Goal: Task Accomplishment & Management: Use online tool/utility

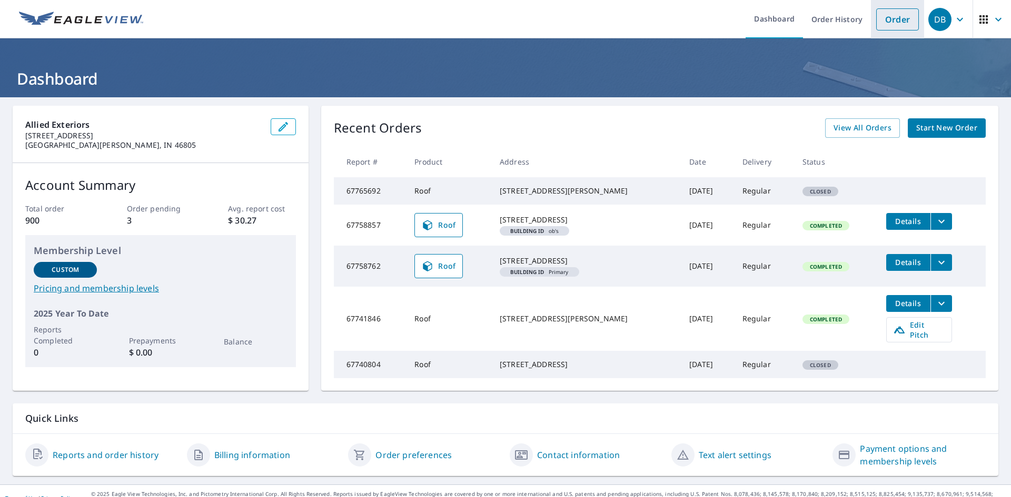
click at [896, 22] on link "Order" at bounding box center [897, 19] width 43 height 22
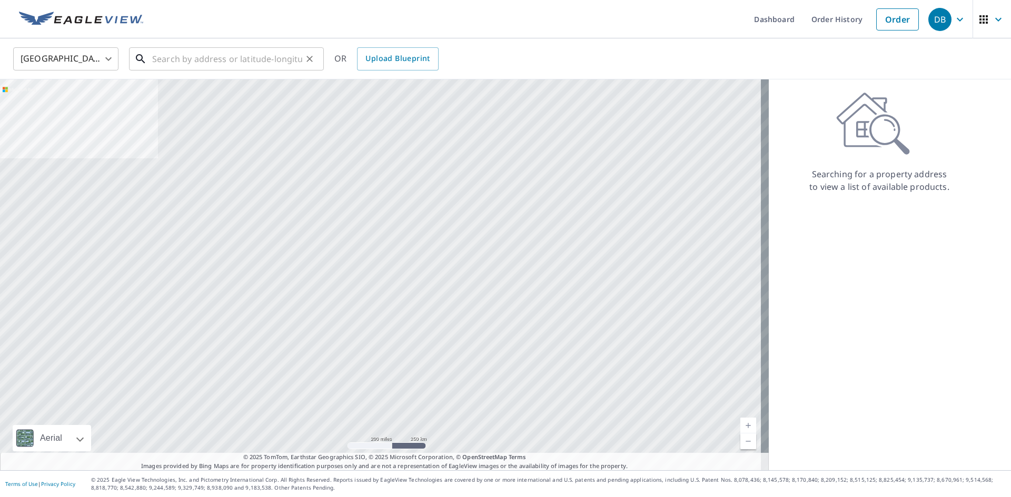
click at [193, 68] on input "text" at bounding box center [227, 58] width 150 height 29
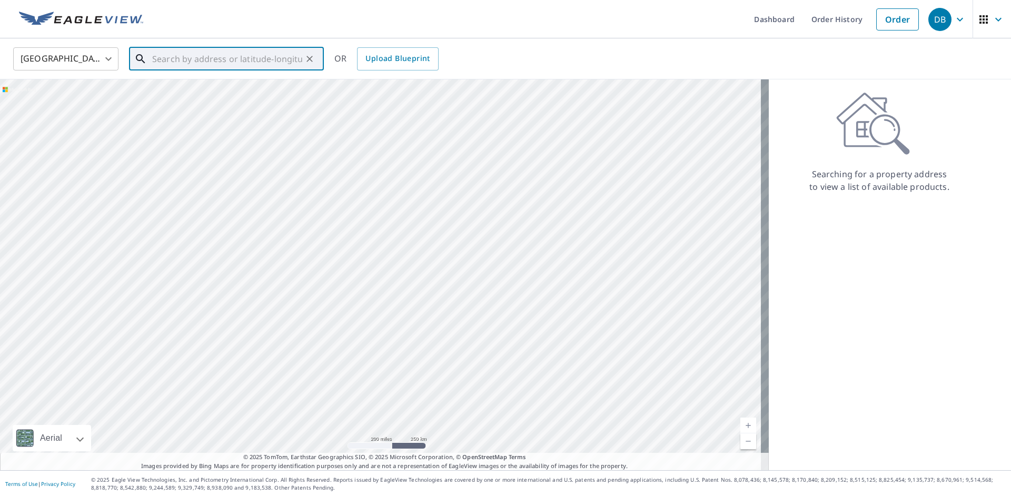
paste input "700 Ohio Street"
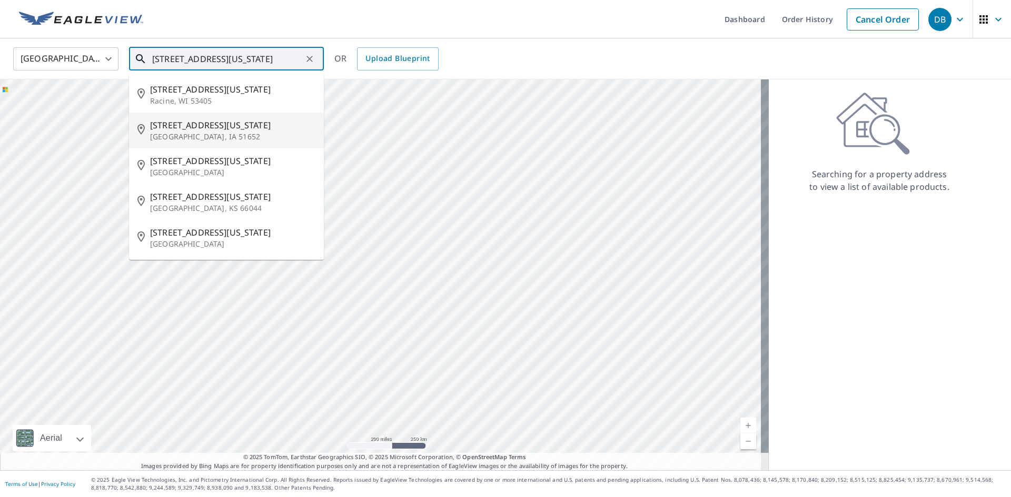
drag, startPoint x: 275, startPoint y: 166, endPoint x: 275, endPoint y: 175, distance: 8.9
click at [275, 175] on li "700 Ohio St Ashland, OH 44805" at bounding box center [226, 166] width 195 height 36
type input "700 Ohio St Ashland, OH 44805"
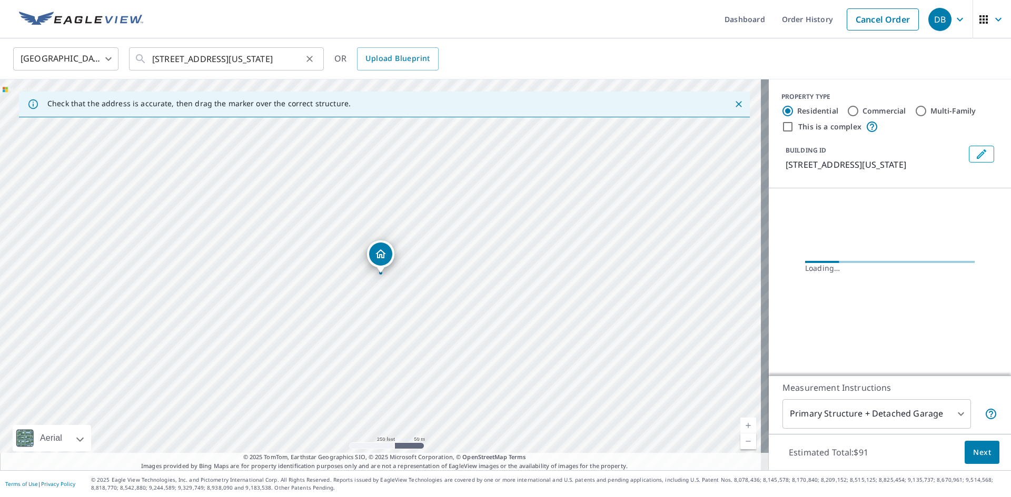
click at [309, 60] on icon "Clear" at bounding box center [309, 59] width 11 height 11
paste input "700 Ohio Street"
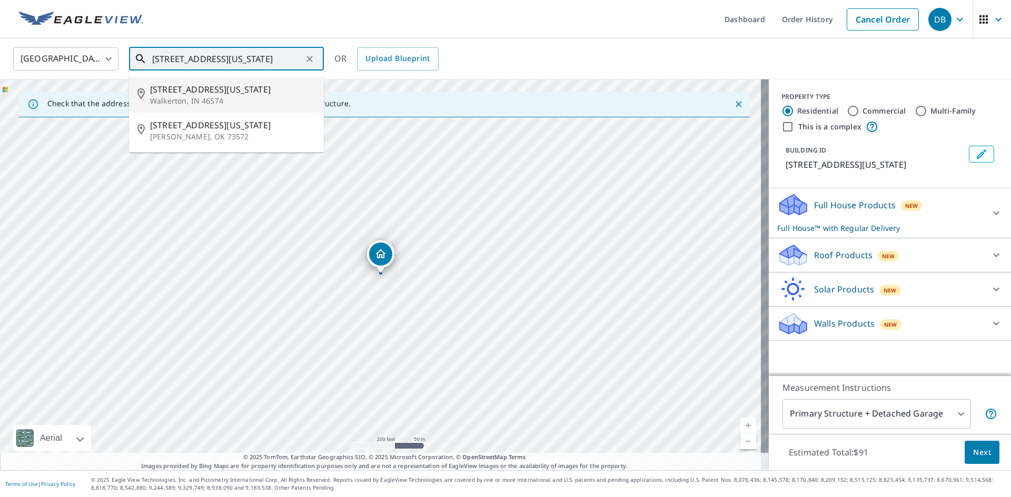
click at [266, 105] on p "Walkerton, IN 46574" at bounding box center [232, 101] width 165 height 11
type input "700 Ohio St Walkerton, IN 46574"
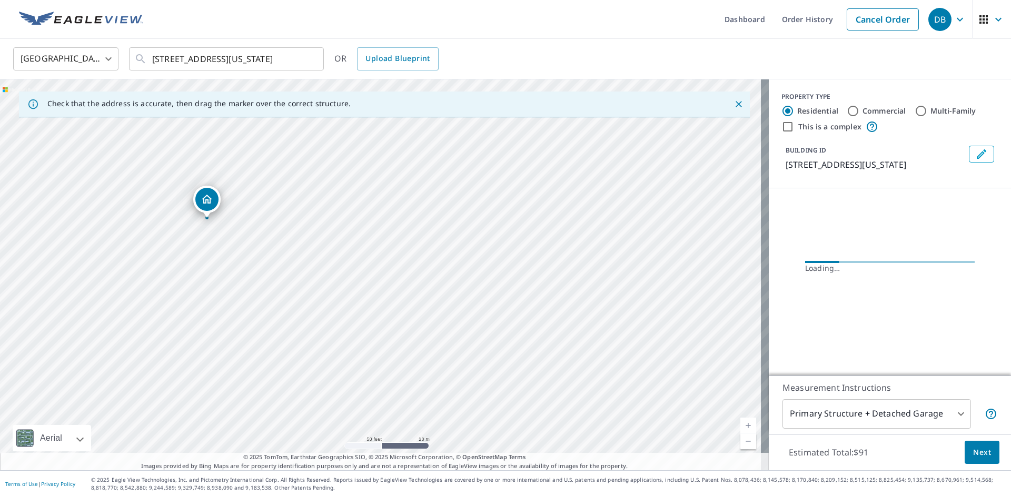
drag, startPoint x: 235, startPoint y: 227, endPoint x: 353, endPoint y: 271, distance: 125.2
click at [353, 271] on div "700 Ohio St Walkerton, IN 46574" at bounding box center [384, 274] width 768 height 391
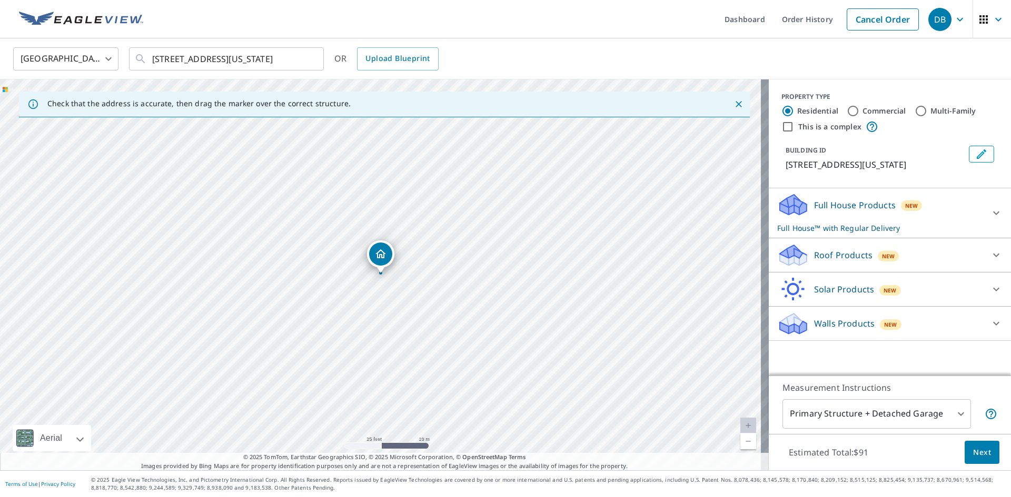
click at [971, 217] on div "Full House Products New Full House™ with Regular Delivery" at bounding box center [880, 213] width 206 height 41
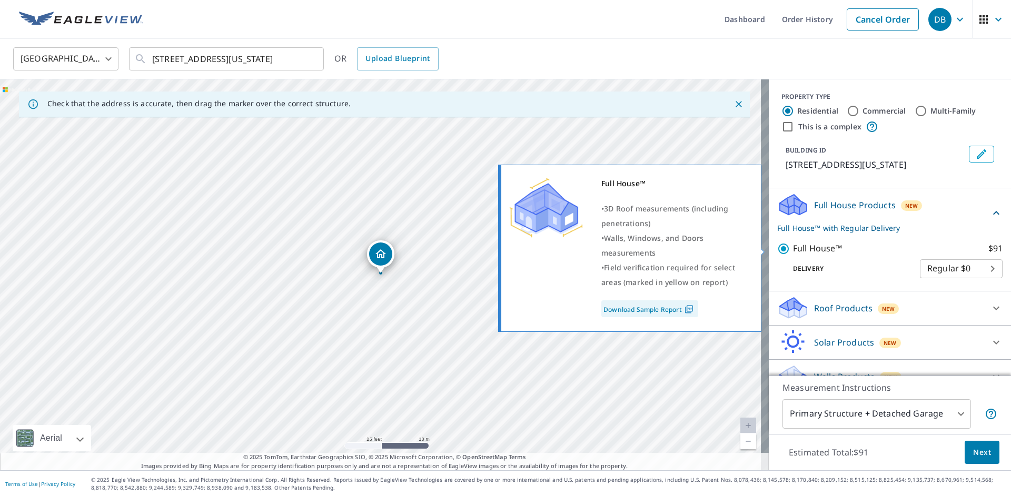
click at [777, 251] on input "Full House™ $91" at bounding box center [785, 249] width 16 height 13
checkbox input "false"
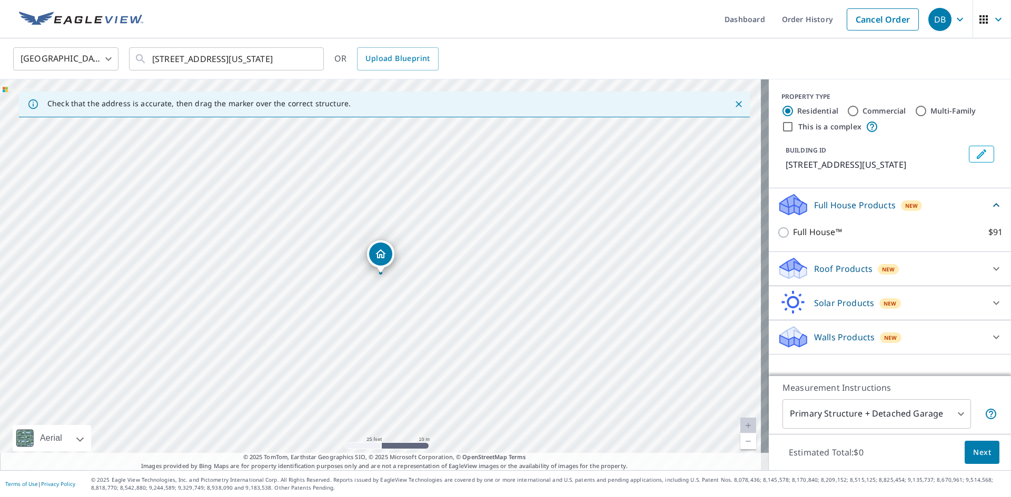
click at [885, 276] on div "Roof Products New" at bounding box center [880, 268] width 206 height 25
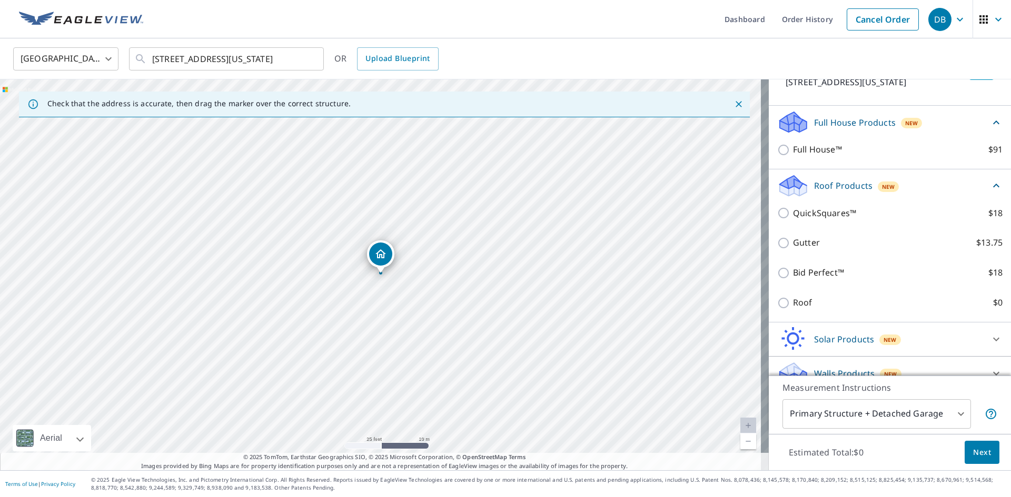
scroll to position [98, 0]
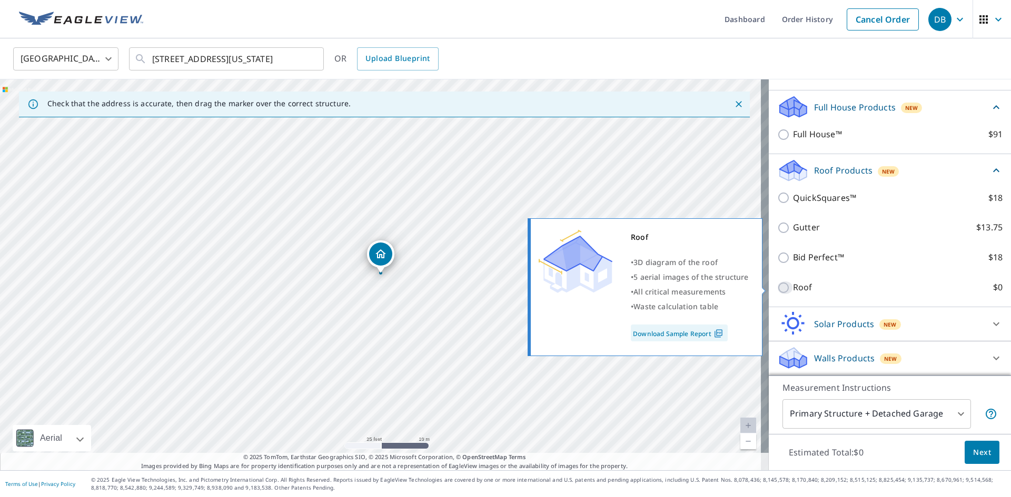
click at [777, 291] on input "Roof $0" at bounding box center [785, 288] width 16 height 13
checkbox input "true"
type input "3"
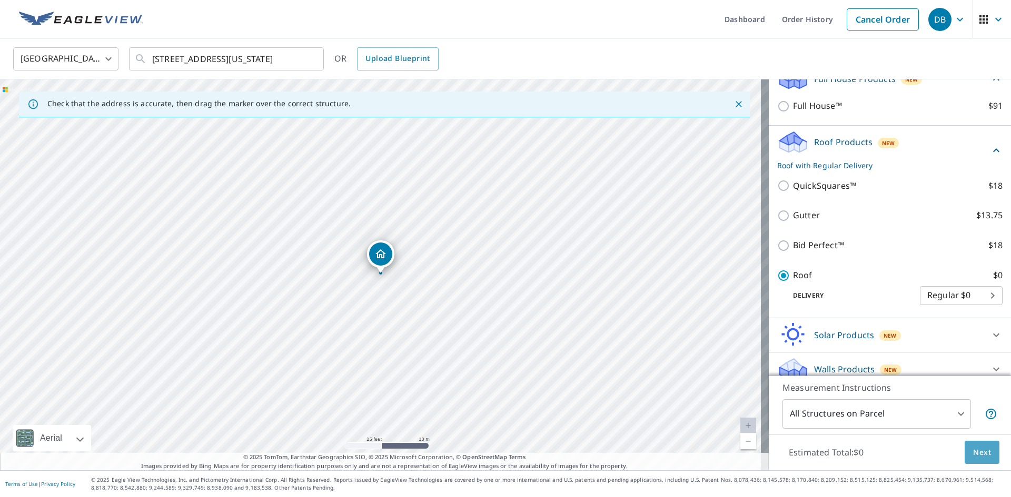
click at [981, 451] on span "Next" at bounding box center [982, 452] width 18 height 13
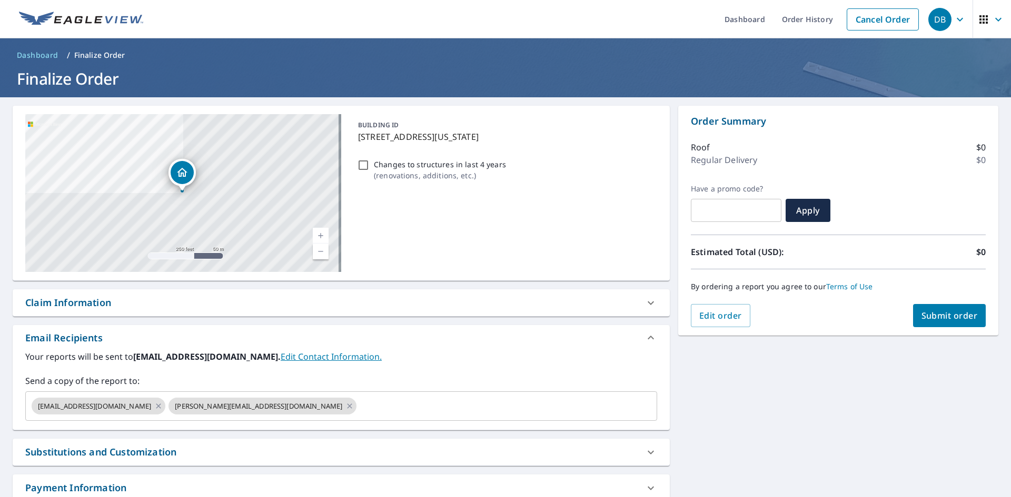
click at [963, 321] on span "Submit order" at bounding box center [949, 316] width 56 height 12
checkbox input "true"
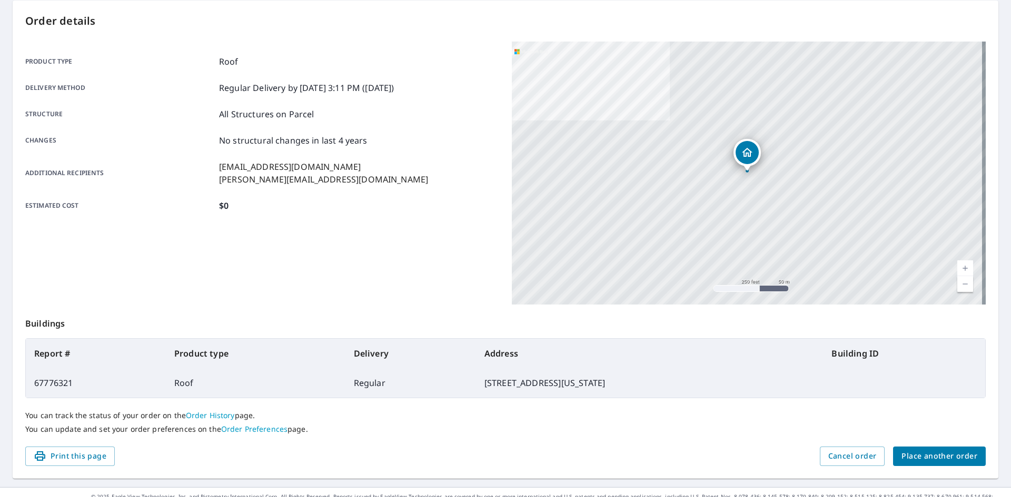
scroll to position [122, 0]
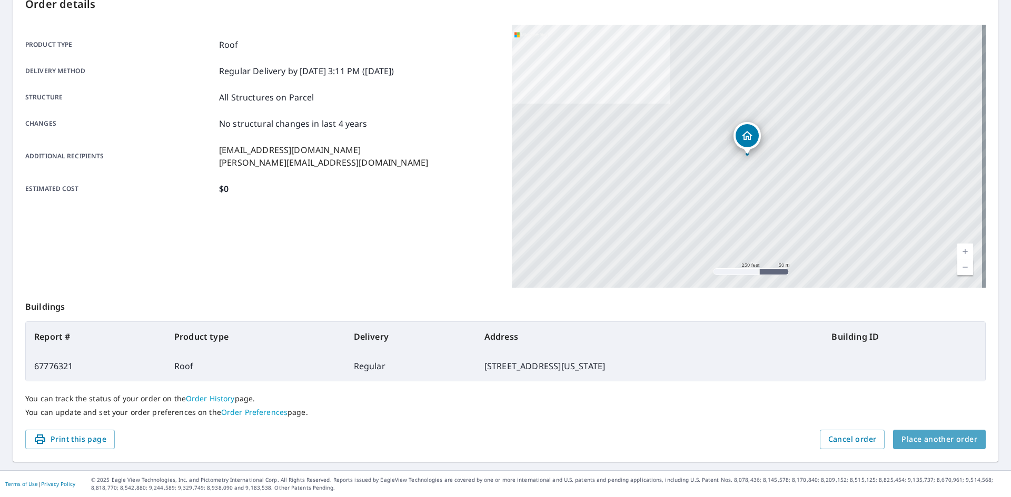
click at [937, 435] on button "Place another order" at bounding box center [939, 439] width 93 height 19
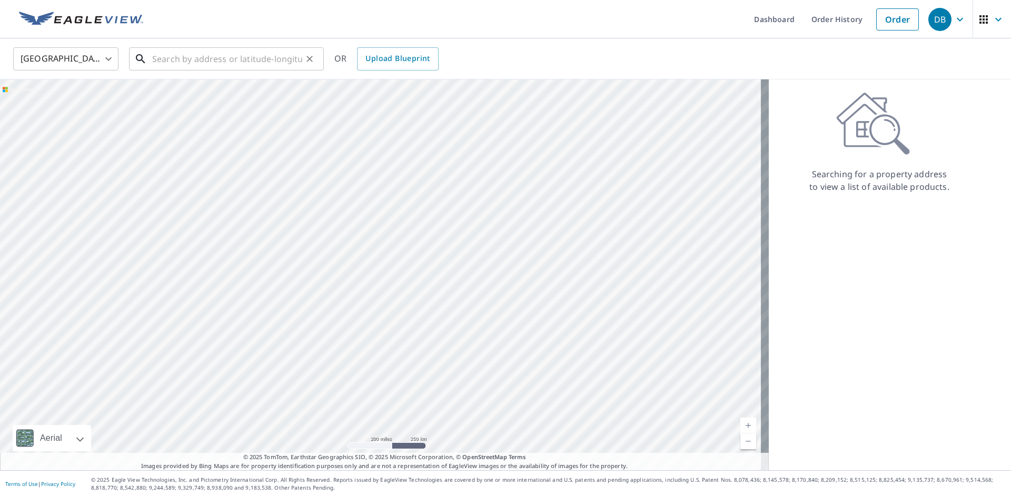
click at [234, 63] on input "text" at bounding box center [227, 58] width 150 height 29
paste input "600 East 13th Street"
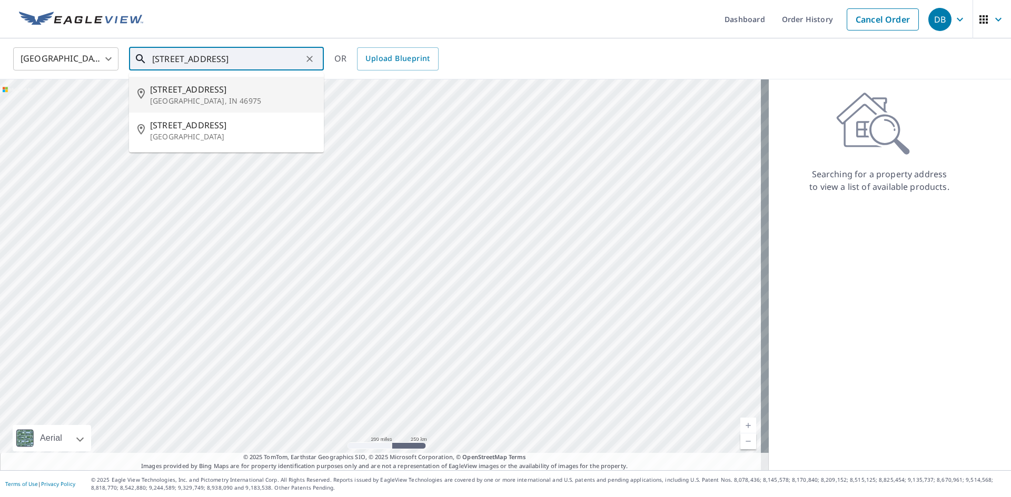
click at [254, 97] on p "Rochester, IN 46975" at bounding box center [232, 101] width 165 height 11
type input "600 E 13th St Rochester, IN 46975"
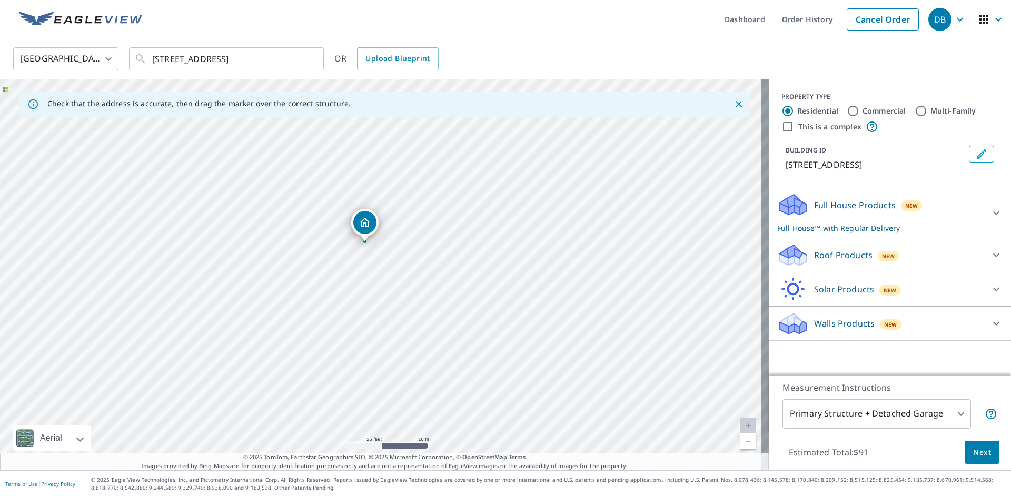
click at [937, 231] on p "Full House™ with Regular Delivery" at bounding box center [880, 228] width 206 height 11
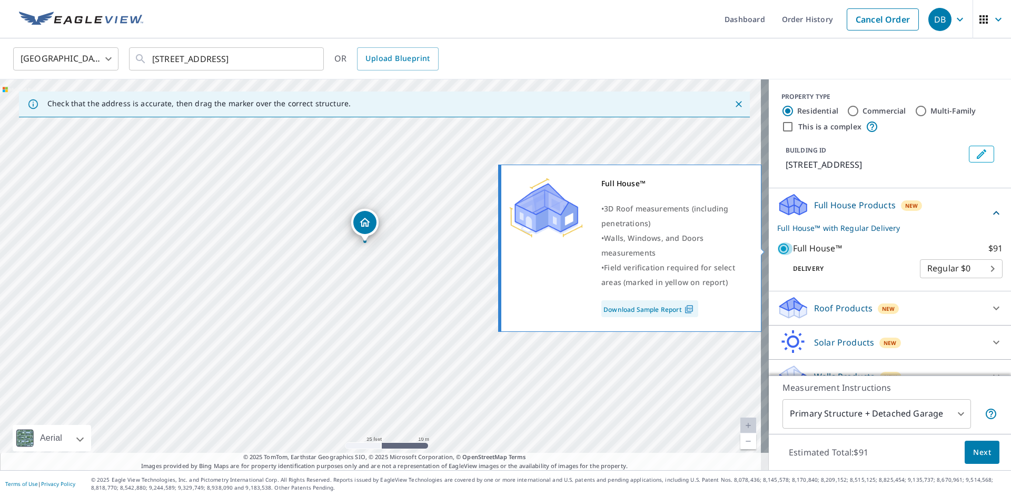
click at [777, 246] on input "Full House™ $91" at bounding box center [785, 249] width 16 height 13
checkbox input "false"
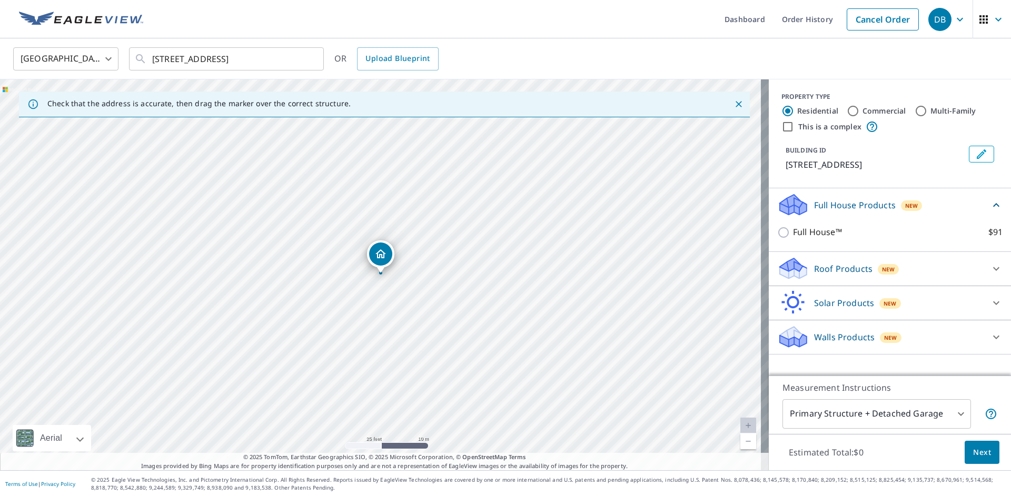
click at [864, 276] on div "Roof Products New" at bounding box center [880, 268] width 206 height 25
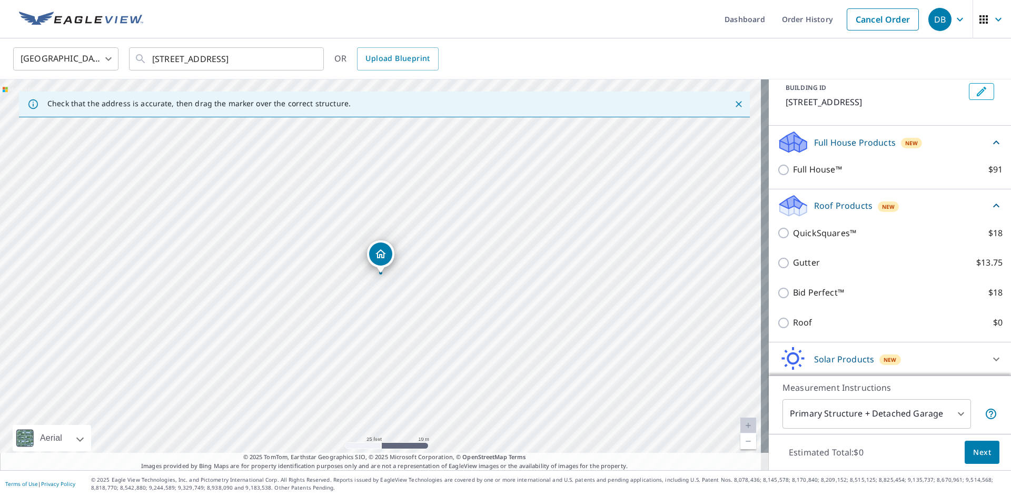
scroll to position [98, 0]
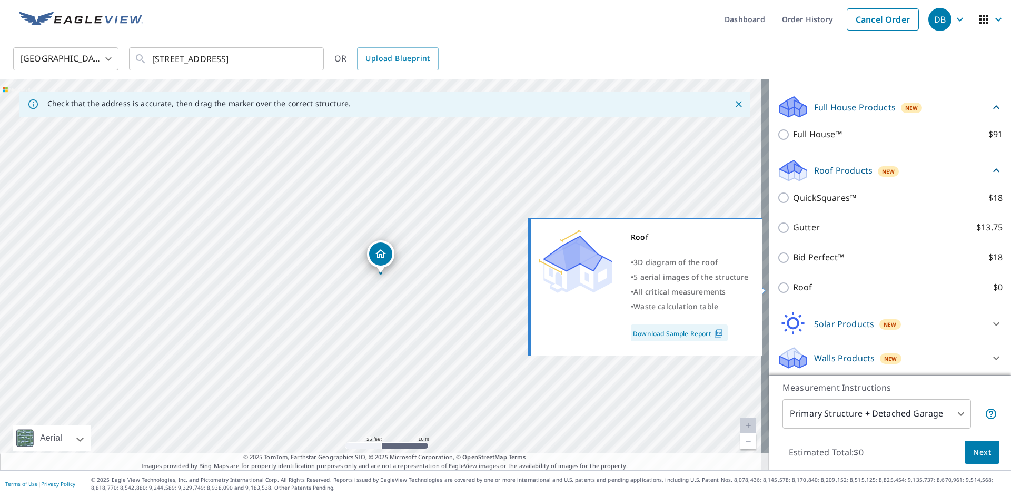
click at [799, 288] on p "Roof" at bounding box center [802, 287] width 19 height 13
click at [793, 288] on input "Roof $0" at bounding box center [785, 288] width 16 height 13
checkbox input "true"
type input "3"
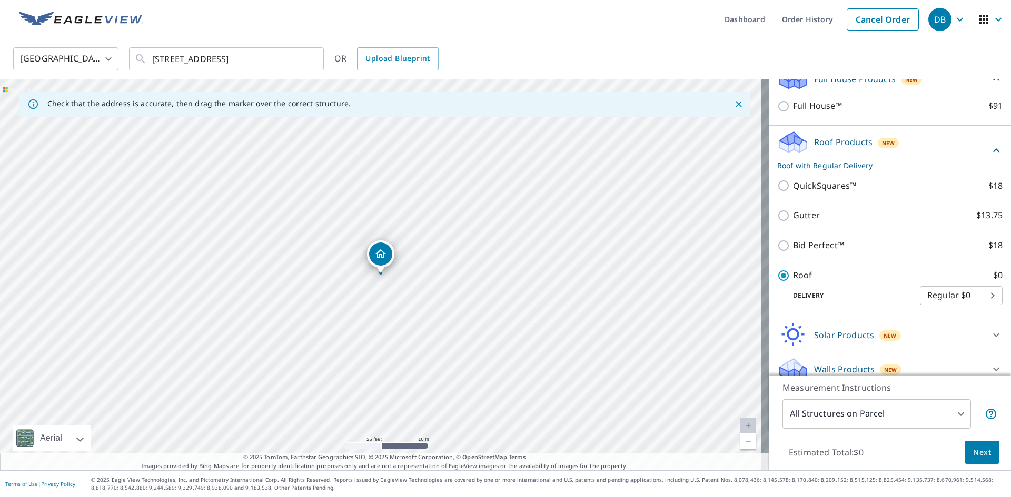
drag, startPoint x: 985, startPoint y: 452, endPoint x: 981, endPoint y: 446, distance: 6.7
click at [981, 446] on button "Next" at bounding box center [981, 453] width 35 height 24
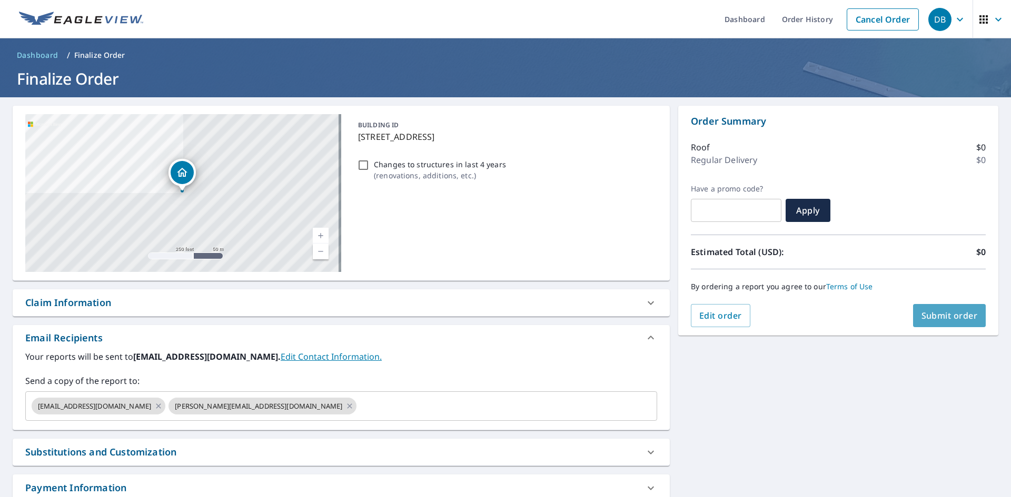
click at [949, 324] on button "Submit order" at bounding box center [949, 315] width 73 height 23
checkbox input "true"
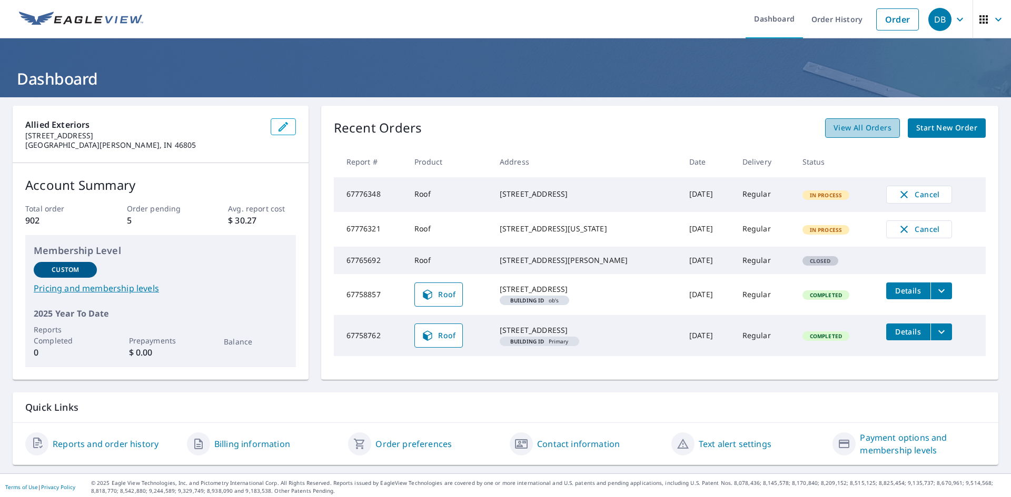
click at [855, 132] on span "View All Orders" at bounding box center [862, 128] width 58 height 13
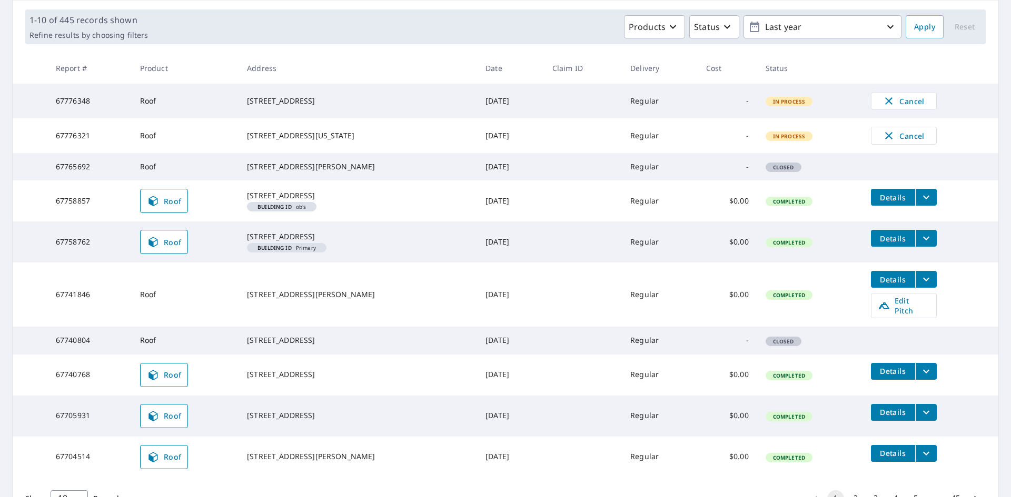
scroll to position [158, 0]
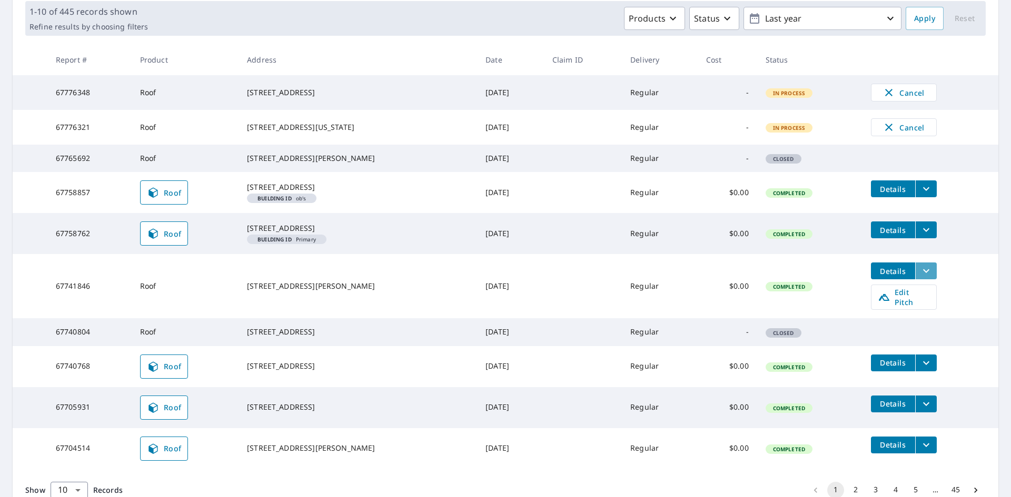
click at [919, 277] on icon "filesDropdownBtn-67741846" at bounding box center [925, 271] width 13 height 13
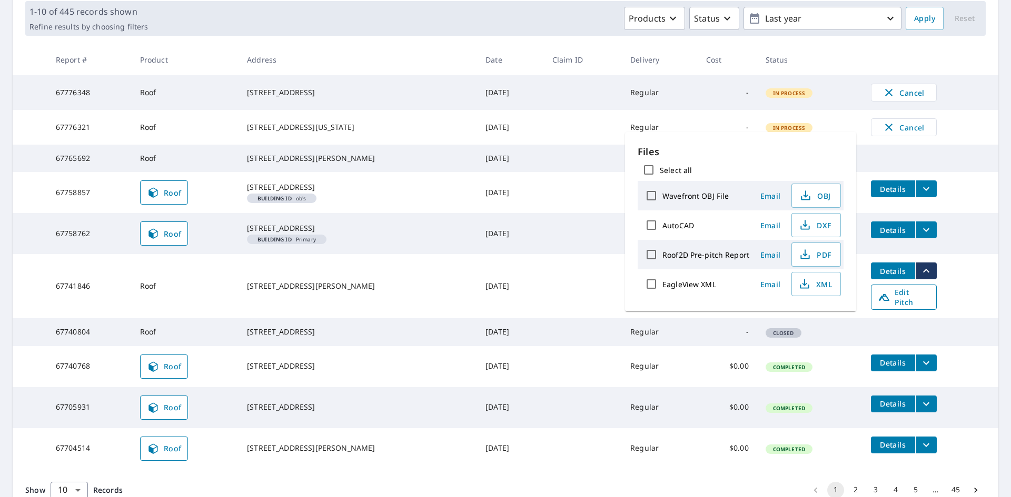
click at [910, 307] on span "Edit Pitch" at bounding box center [903, 297] width 52 height 20
click at [966, 247] on td "Details" at bounding box center [930, 230] width 136 height 34
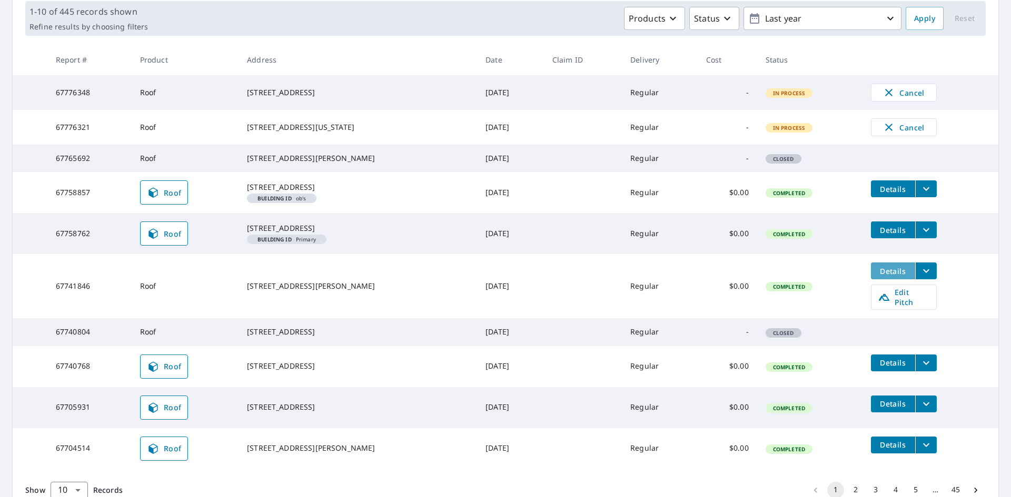
click at [881, 276] on span "Details" at bounding box center [893, 271] width 32 height 10
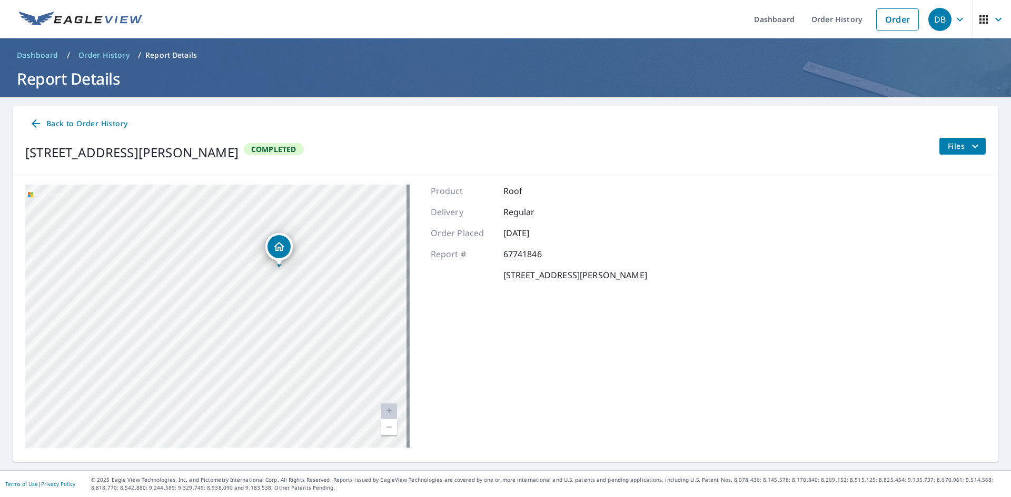
drag, startPoint x: 214, startPoint y: 328, endPoint x: 342, endPoint y: 264, distance: 143.1
click at [342, 264] on div "[STREET_ADDRESS][PERSON_NAME]" at bounding box center [217, 316] width 384 height 263
drag, startPoint x: 349, startPoint y: 265, endPoint x: 346, endPoint y: 294, distance: 29.7
click at [346, 294] on div "[STREET_ADDRESS][PERSON_NAME]" at bounding box center [217, 316] width 384 height 263
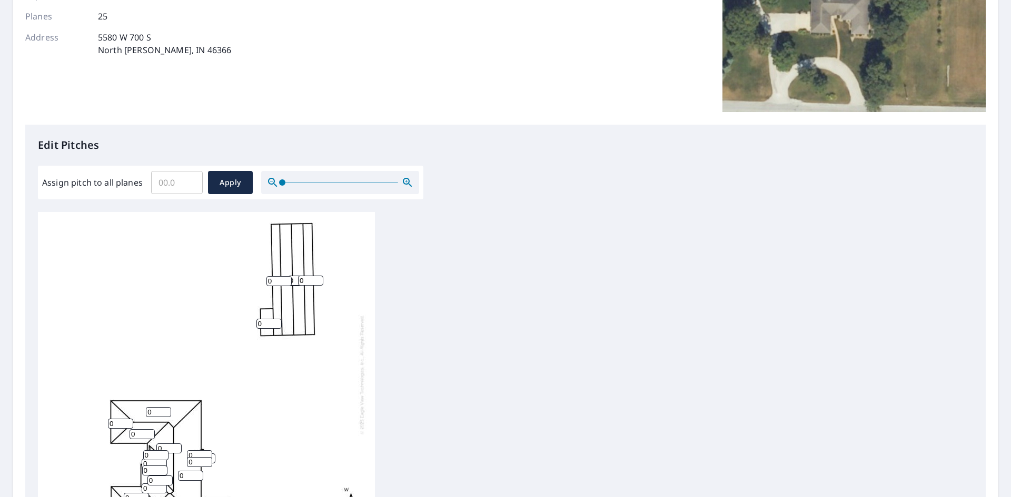
scroll to position [11, 0]
click at [157, 407] on input "0" at bounding box center [158, 412] width 25 height 10
click at [168, 407] on input "1" at bounding box center [158, 412] width 25 height 10
click at [168, 407] on input "2" at bounding box center [158, 412] width 25 height 10
click at [168, 407] on input "3" at bounding box center [158, 412] width 25 height 10
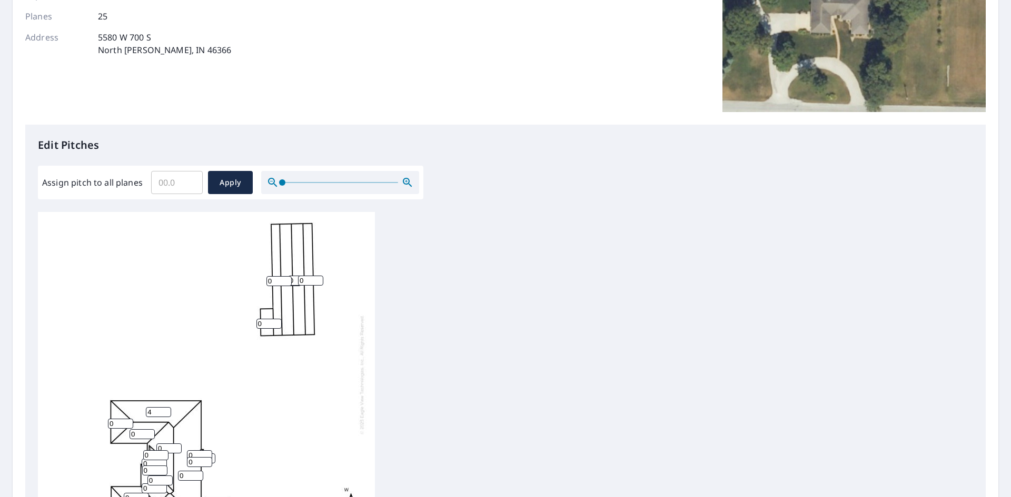
click at [168, 407] on input "4" at bounding box center [158, 412] width 25 height 10
drag, startPoint x: 151, startPoint y: 402, endPoint x: 142, endPoint y: 399, distance: 9.5
click at [143, 399] on div "0 4 0 0 0 0 0 0 0 0 0 0 0 0 0 0 0 0 0 0 0 0 0 0 0" at bounding box center [206, 374] width 337 height 331
type input "8"
drag, startPoint x: 117, startPoint y: 416, endPoint x: 100, endPoint y: 409, distance: 18.0
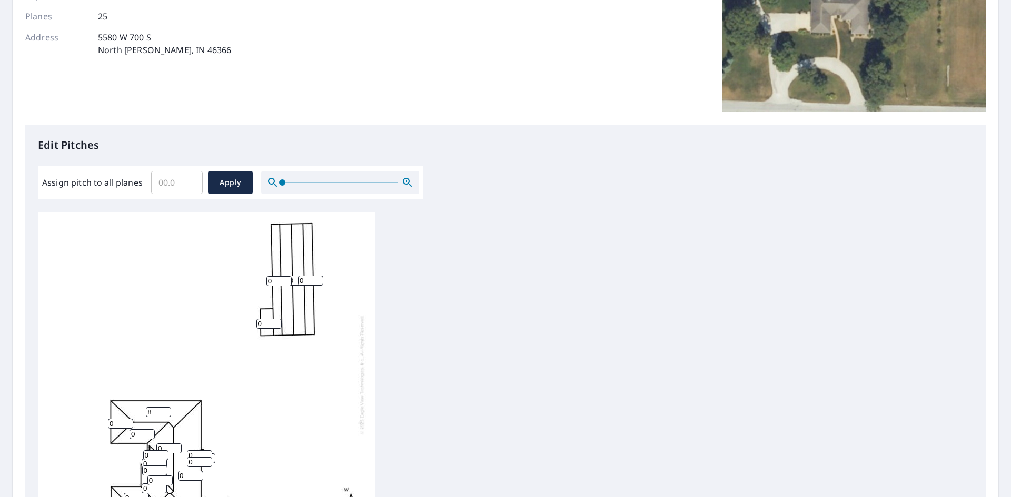
click at [101, 410] on div "0 8 0 0 0 0 0 0 0 0 0 0 0 0 0 0 0 0 0 0 0 0 0 0 0" at bounding box center [206, 374] width 337 height 331
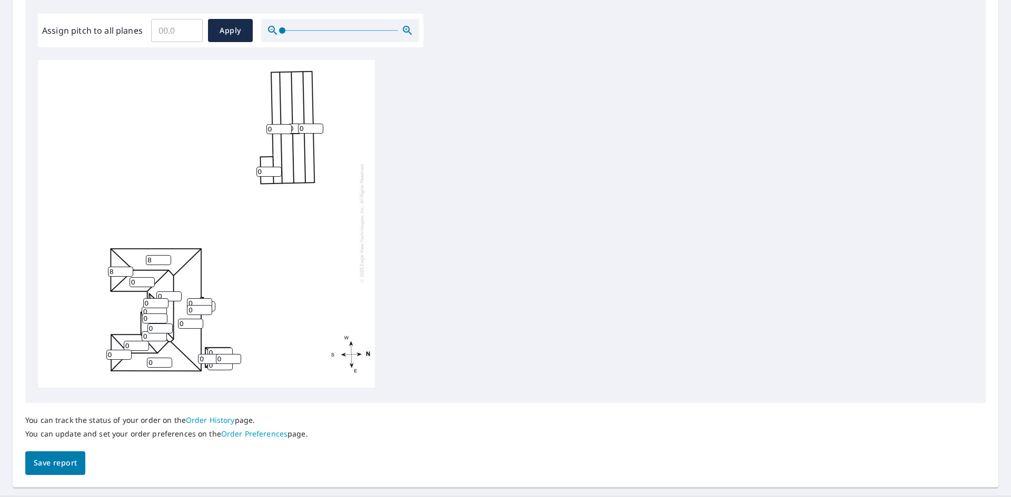
scroll to position [316, 0]
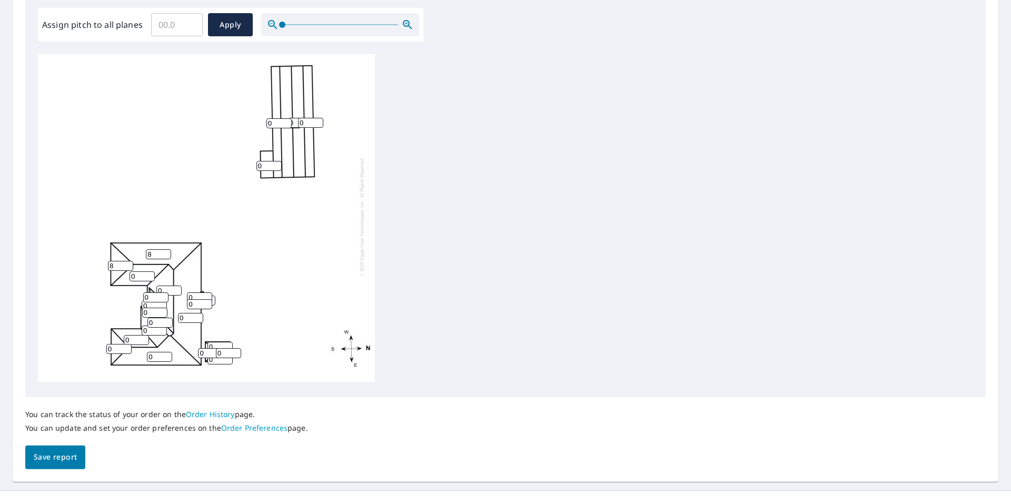
type input "8"
drag, startPoint x: 149, startPoint y: 266, endPoint x: 129, endPoint y: 265, distance: 20.1
type input "2"
click at [129, 272] on input "2" at bounding box center [141, 277] width 25 height 10
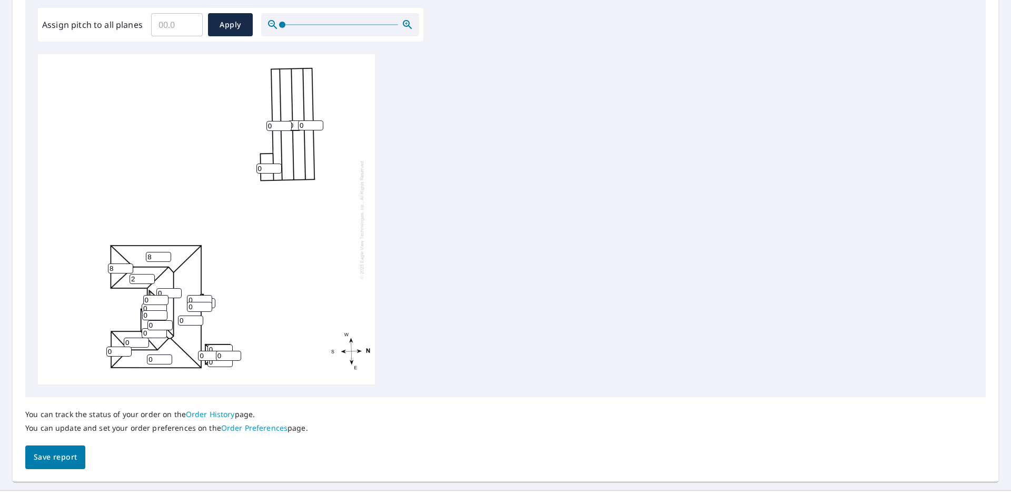
click at [177, 23] on input "Assign pitch to all planes" at bounding box center [177, 24] width 52 height 29
type input "8"
click at [236, 25] on span "Apply" at bounding box center [230, 24] width 28 height 13
type input "8"
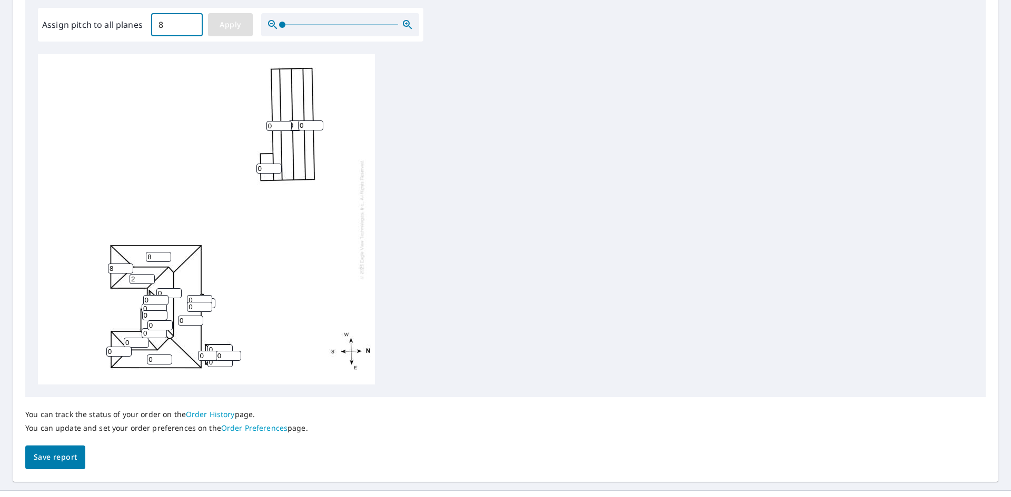
type input "8"
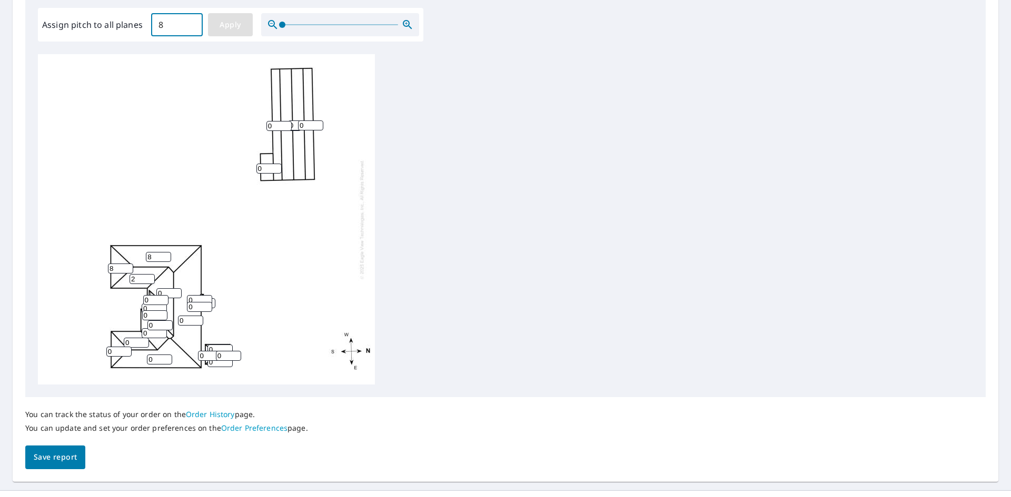
type input "8"
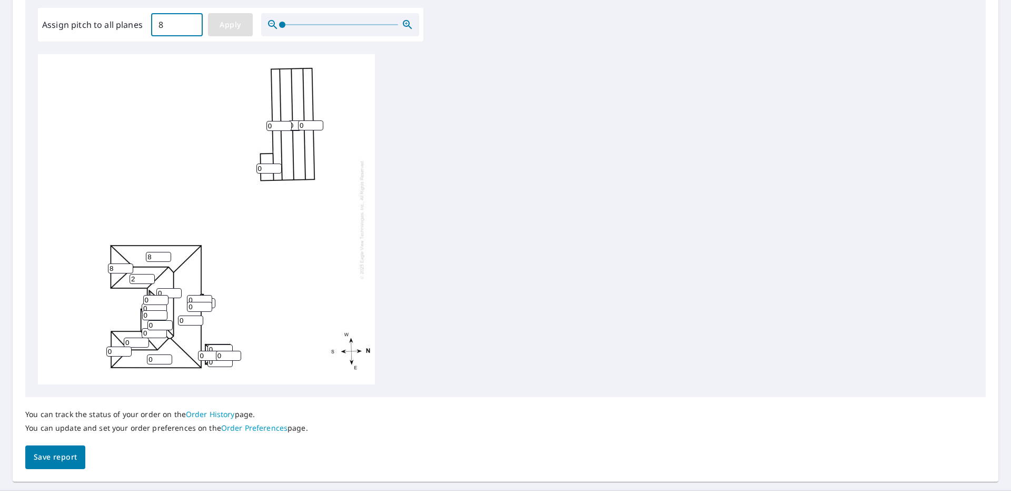
type input "8"
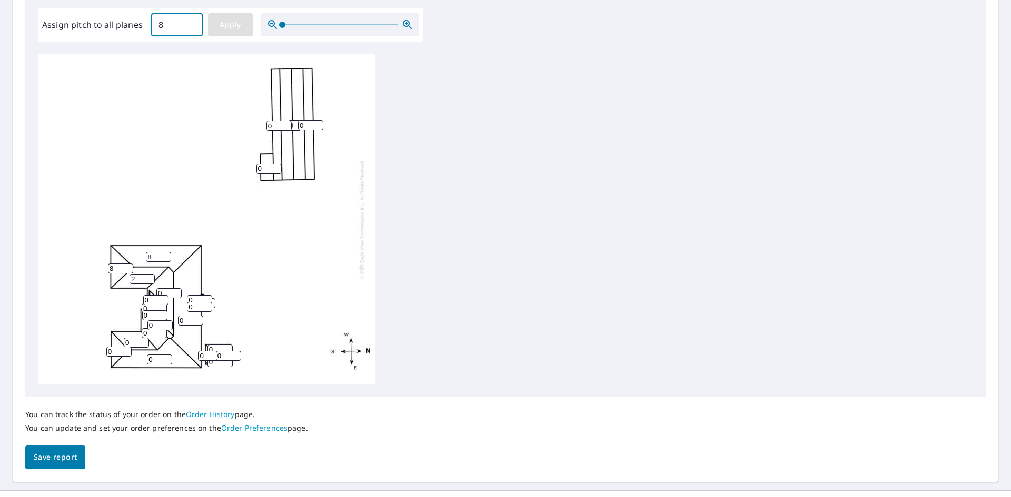
type input "8"
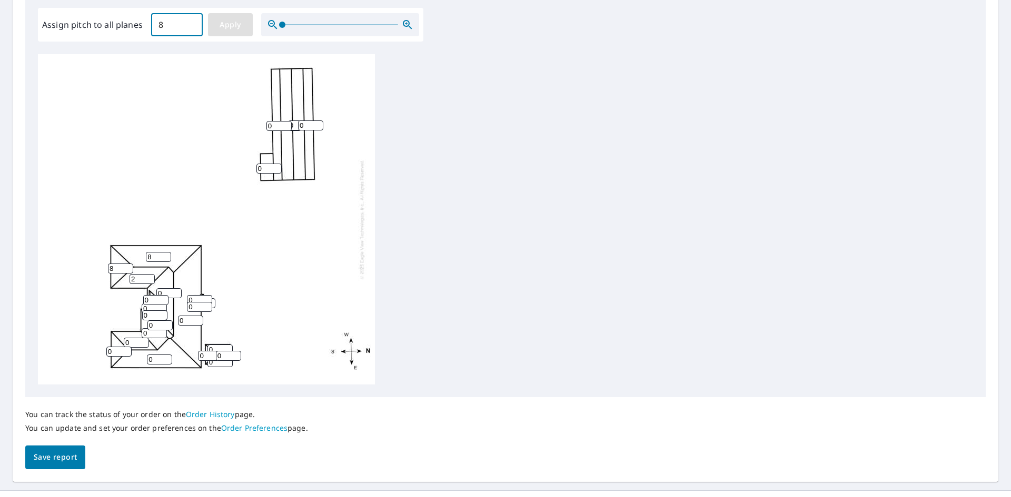
type input "8"
click at [61, 458] on span "Save report" at bounding box center [55, 457] width 43 height 13
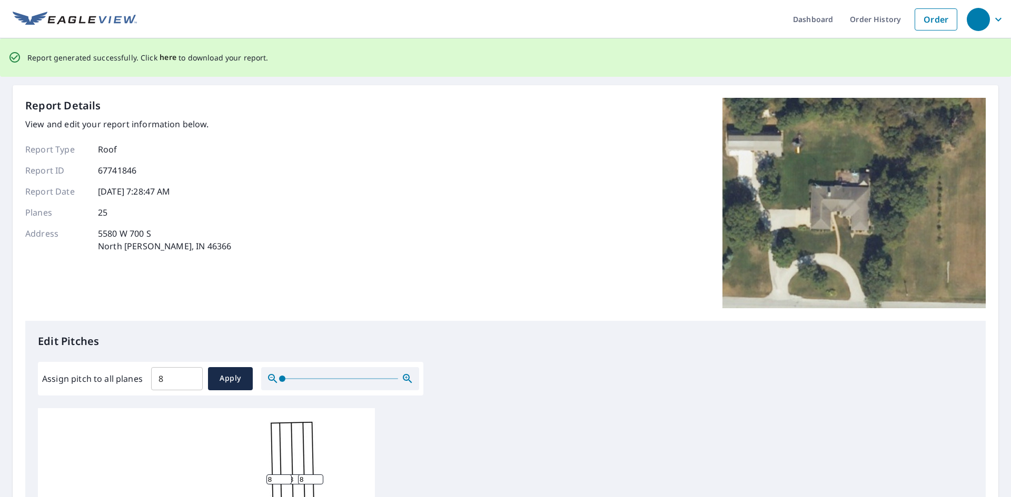
click at [166, 57] on span "here" at bounding box center [167, 57] width 17 height 13
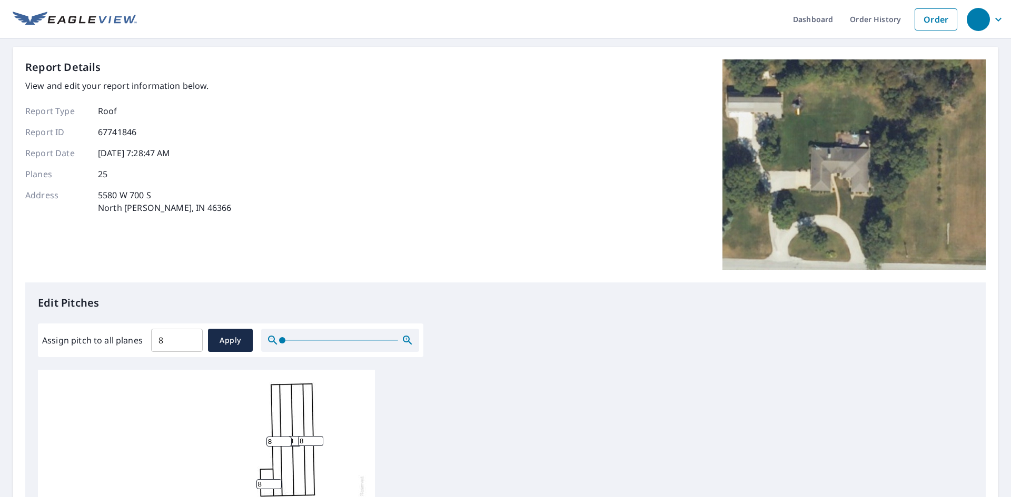
drag, startPoint x: 175, startPoint y: 342, endPoint x: 139, endPoint y: 332, distance: 37.2
click at [149, 338] on div "Assign pitch to all planes 8 ​ Apply" at bounding box center [230, 340] width 377 height 23
type input "9"
click at [222, 346] on span "Apply" at bounding box center [230, 340] width 28 height 13
type input "9"
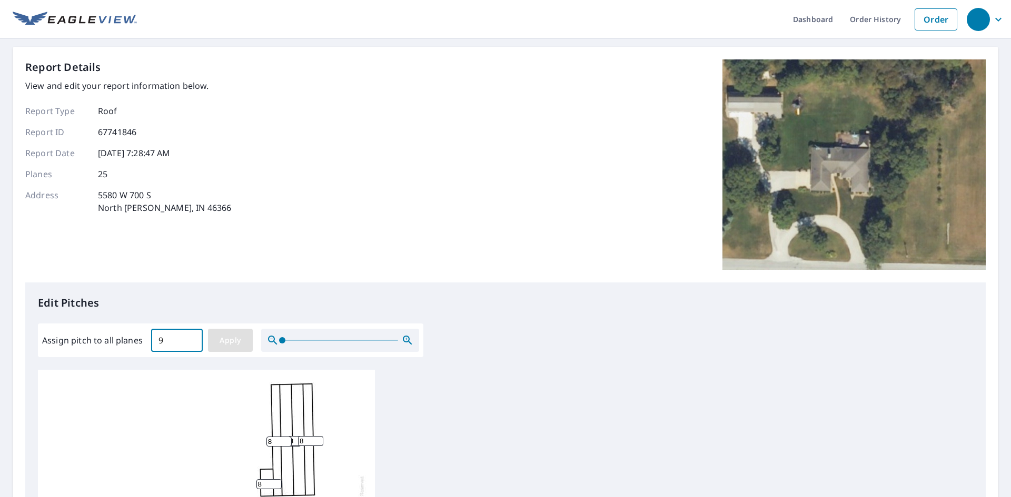
type input "9"
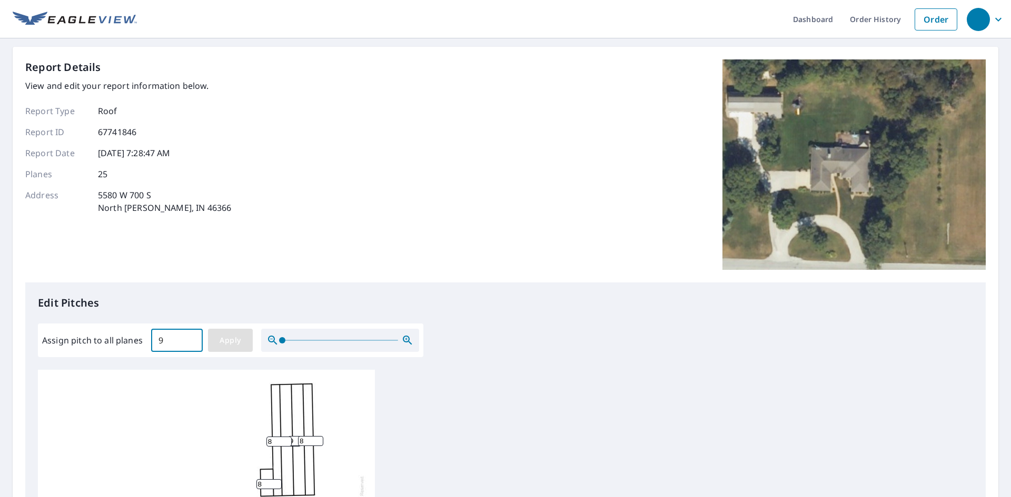
type input "9"
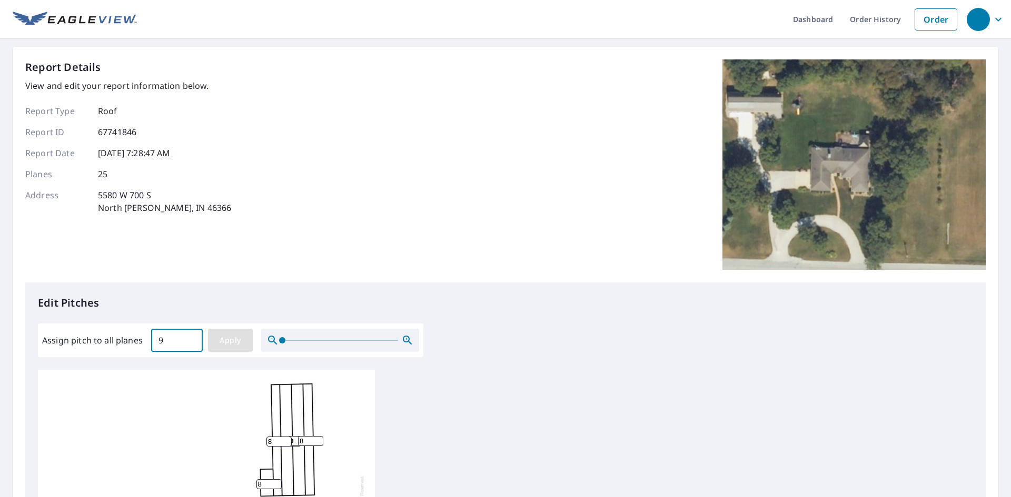
type input "9"
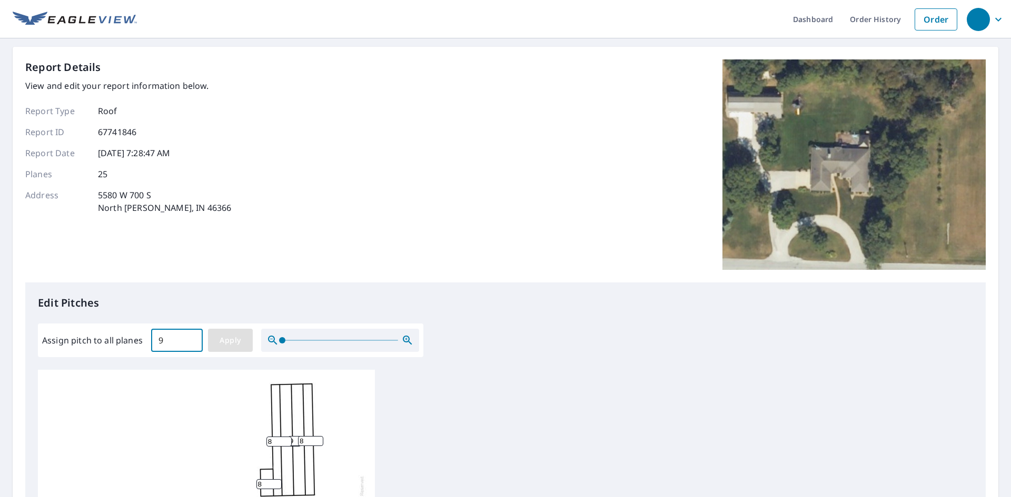
type input "9"
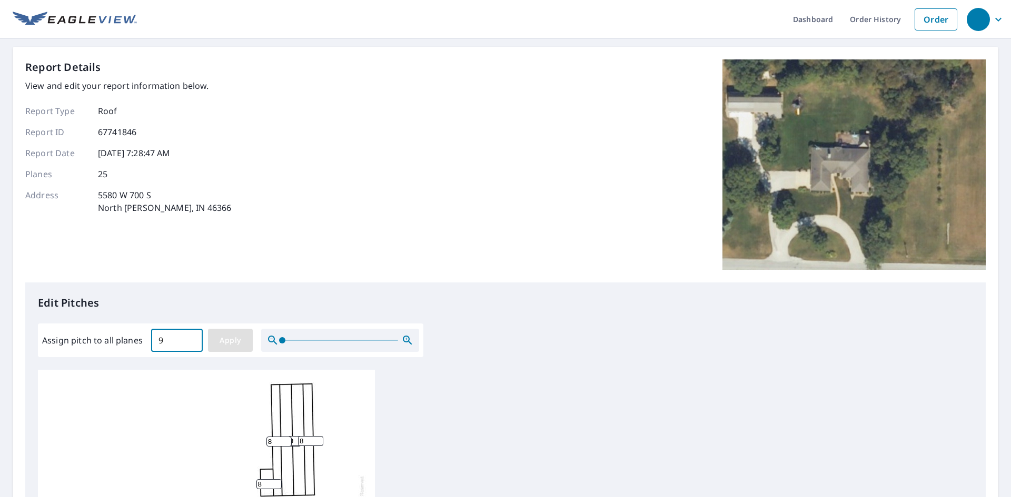
type input "9"
click at [236, 343] on span "Apply" at bounding box center [230, 340] width 28 height 13
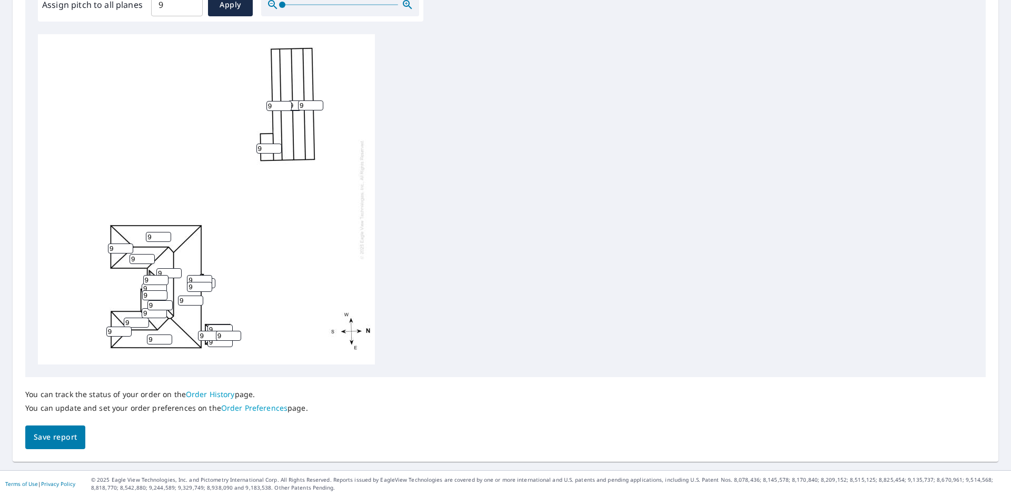
click at [67, 435] on span "Save report" at bounding box center [55, 437] width 43 height 13
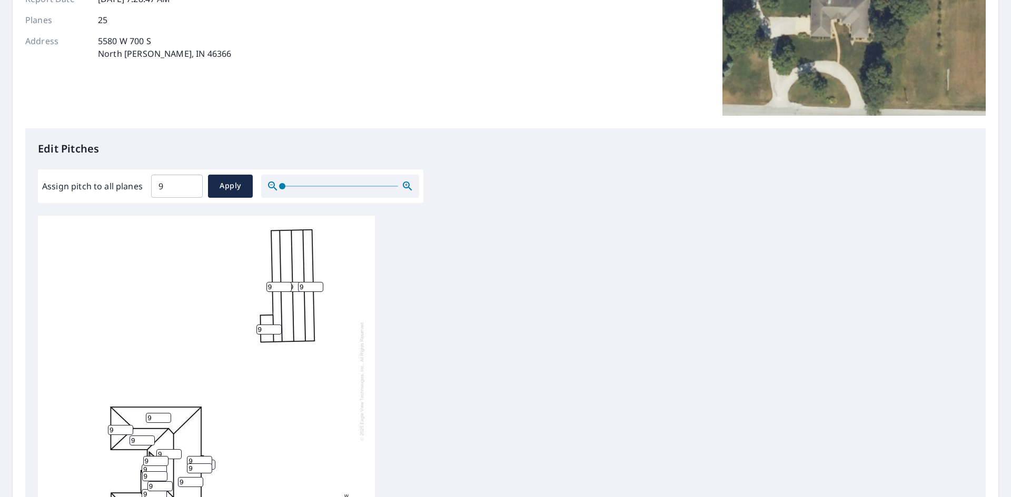
scroll to position [53, 0]
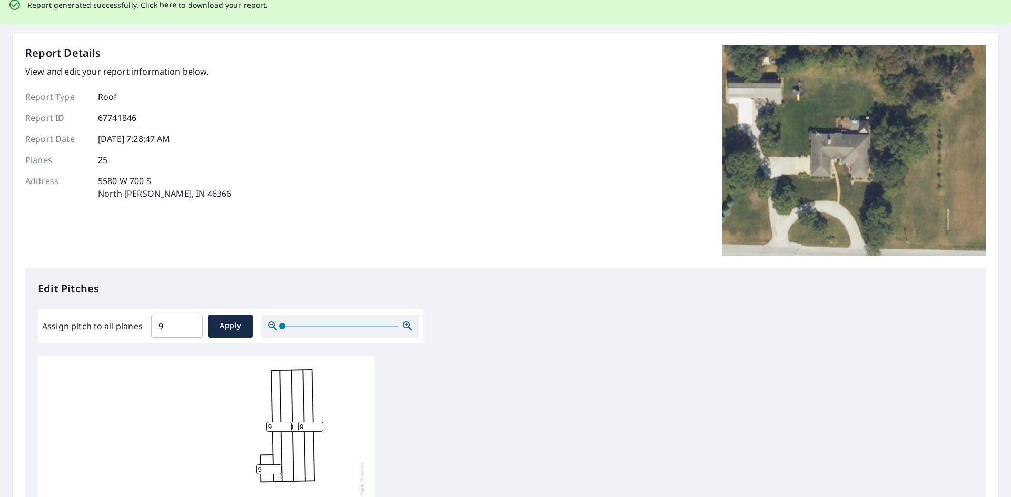
click at [159, 1] on span "here" at bounding box center [167, 4] width 17 height 13
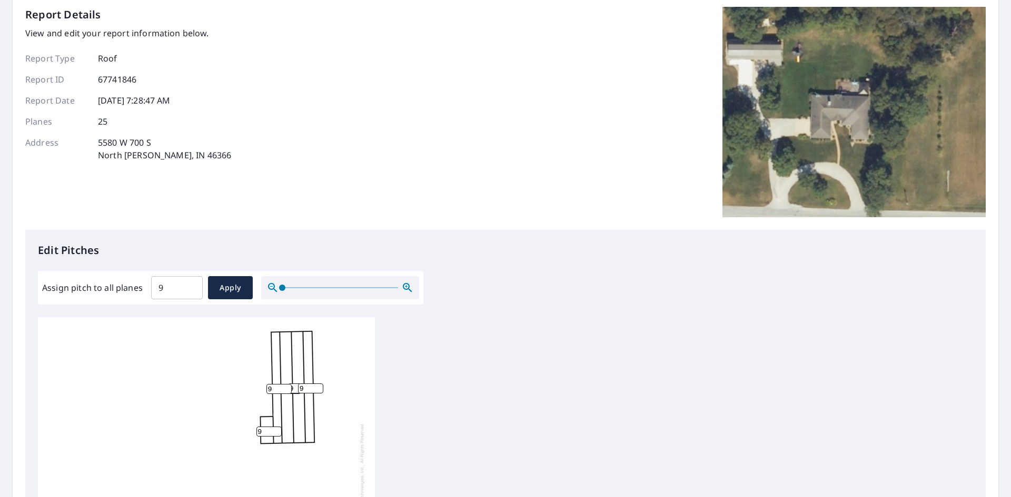
scroll to position [14, 0]
